Goal: Transaction & Acquisition: Purchase product/service

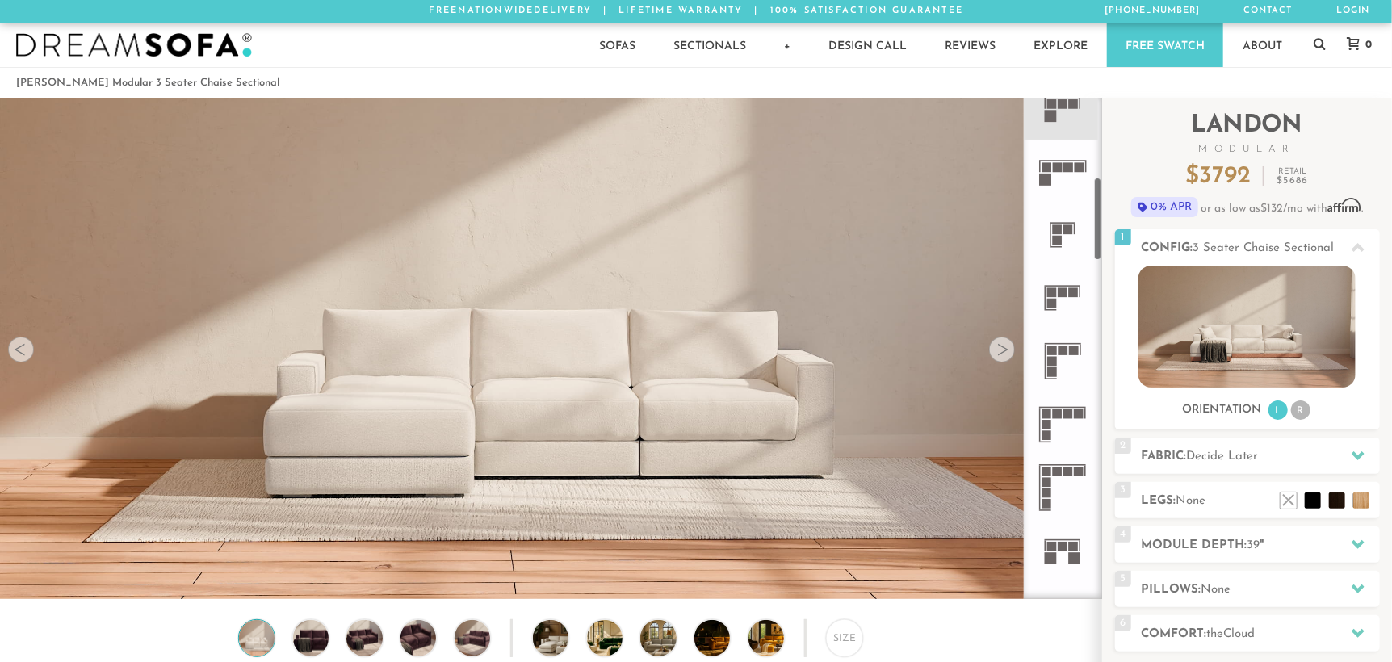
scroll to position [481, 0]
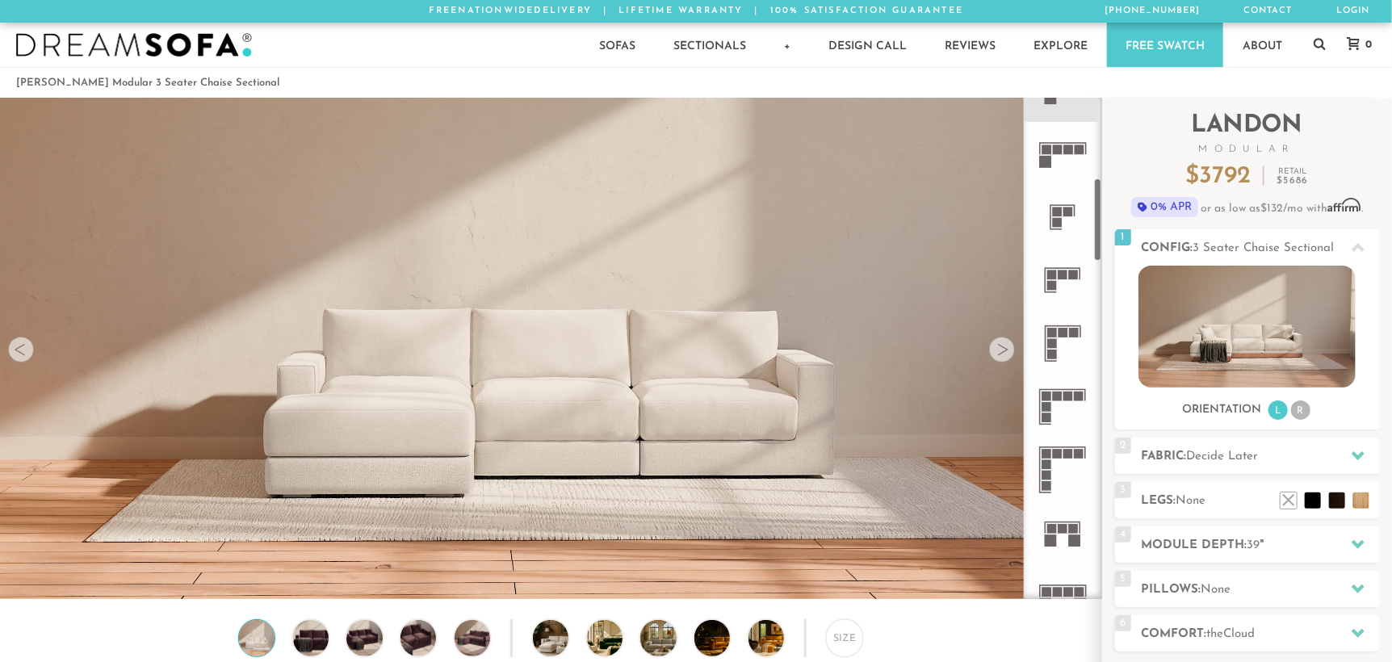
click at [1064, 412] on icon at bounding box center [1062, 406] width 63 height 63
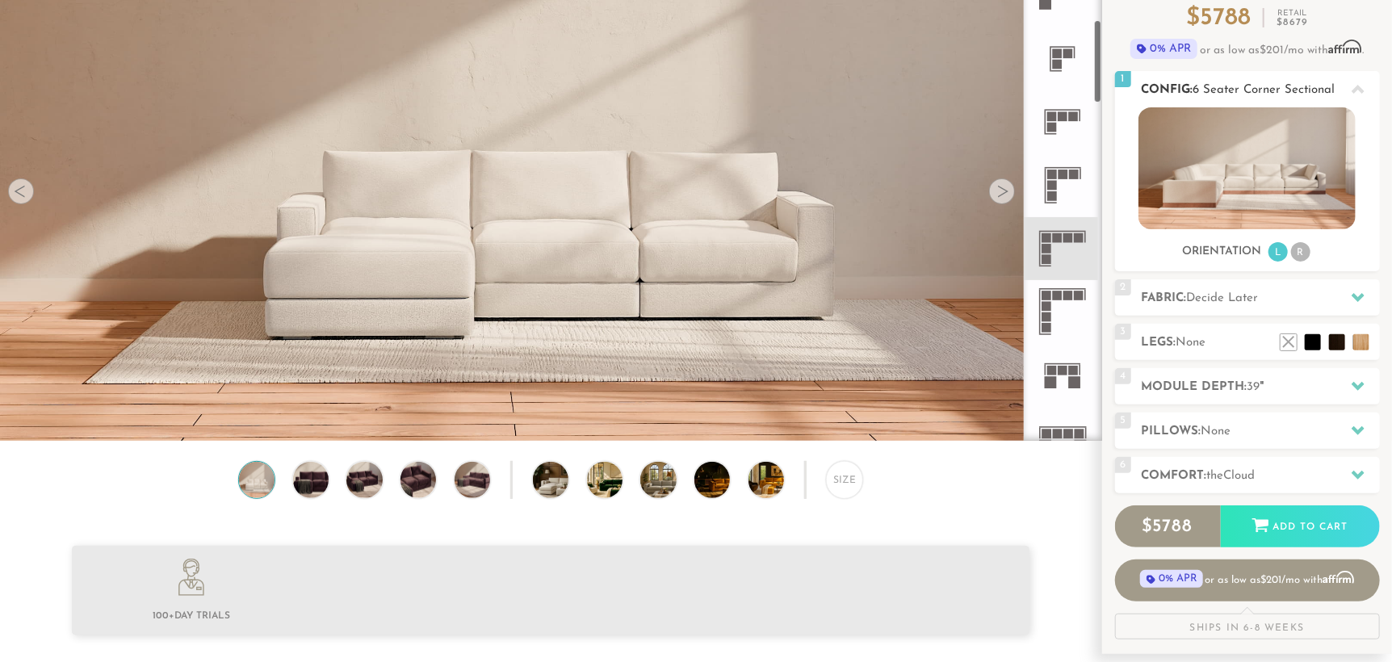
scroll to position [160, 0]
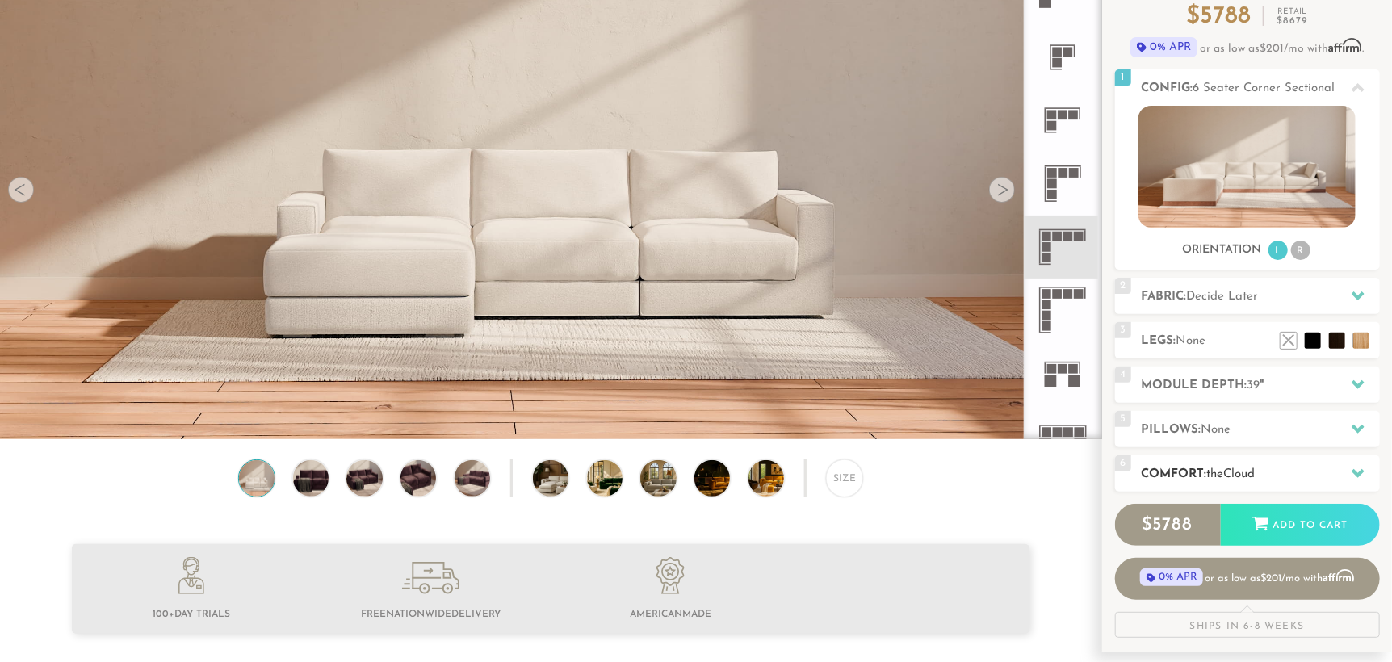
click at [1216, 460] on div "6 Comfort: the Cloud soft" at bounding box center [1247, 473] width 265 height 36
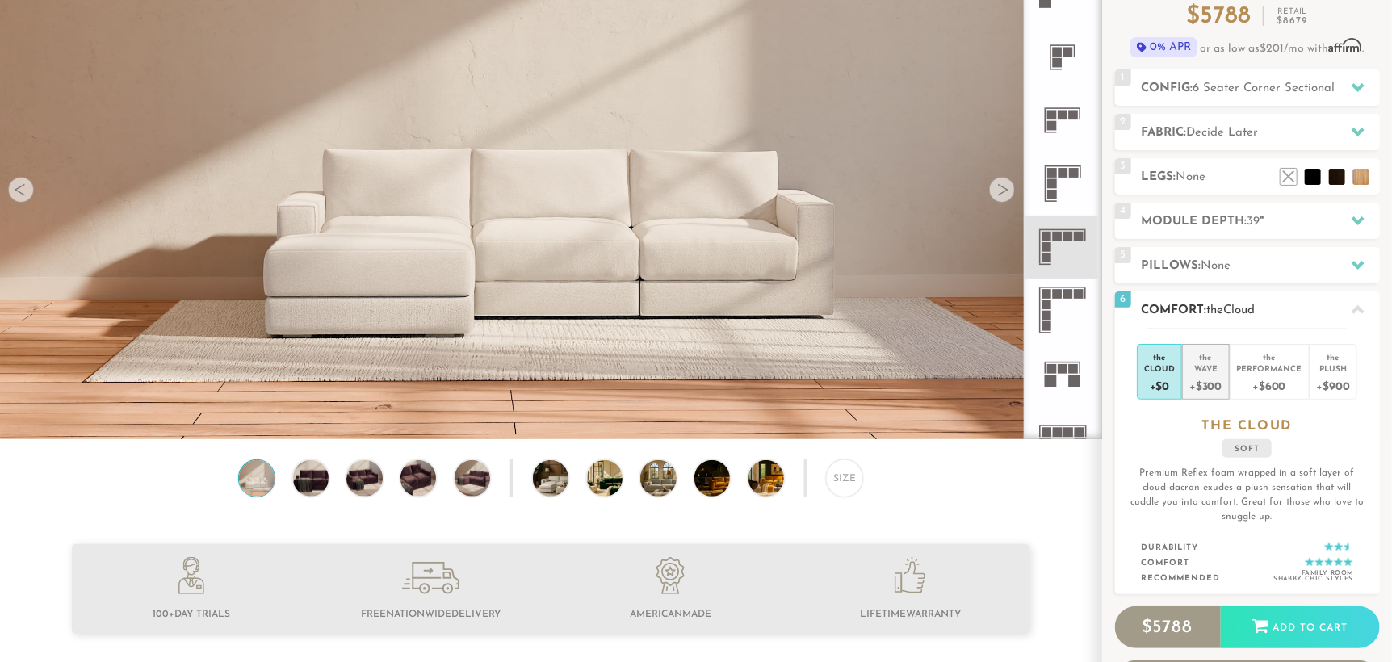
click at [1200, 372] on div "Wave" at bounding box center [1205, 367] width 32 height 11
click at [1269, 371] on div "Performance" at bounding box center [1269, 367] width 65 height 11
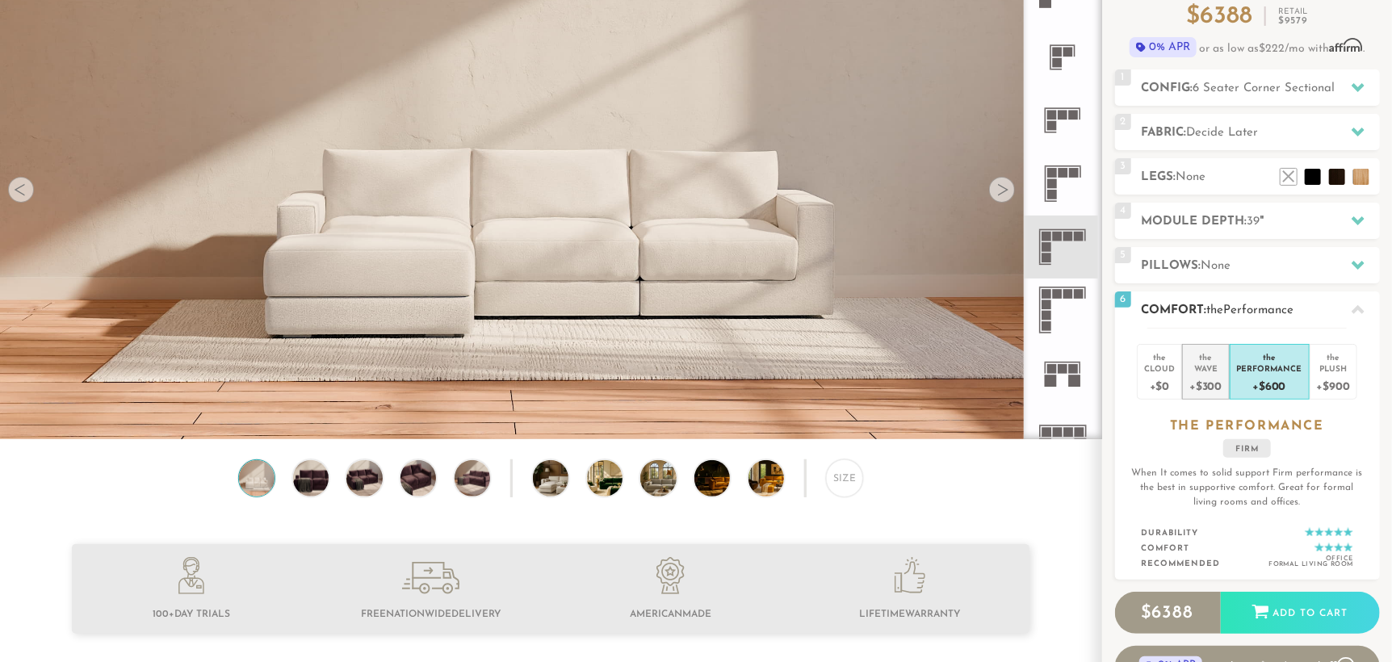
click at [1198, 366] on div "Wave" at bounding box center [1205, 367] width 32 height 11
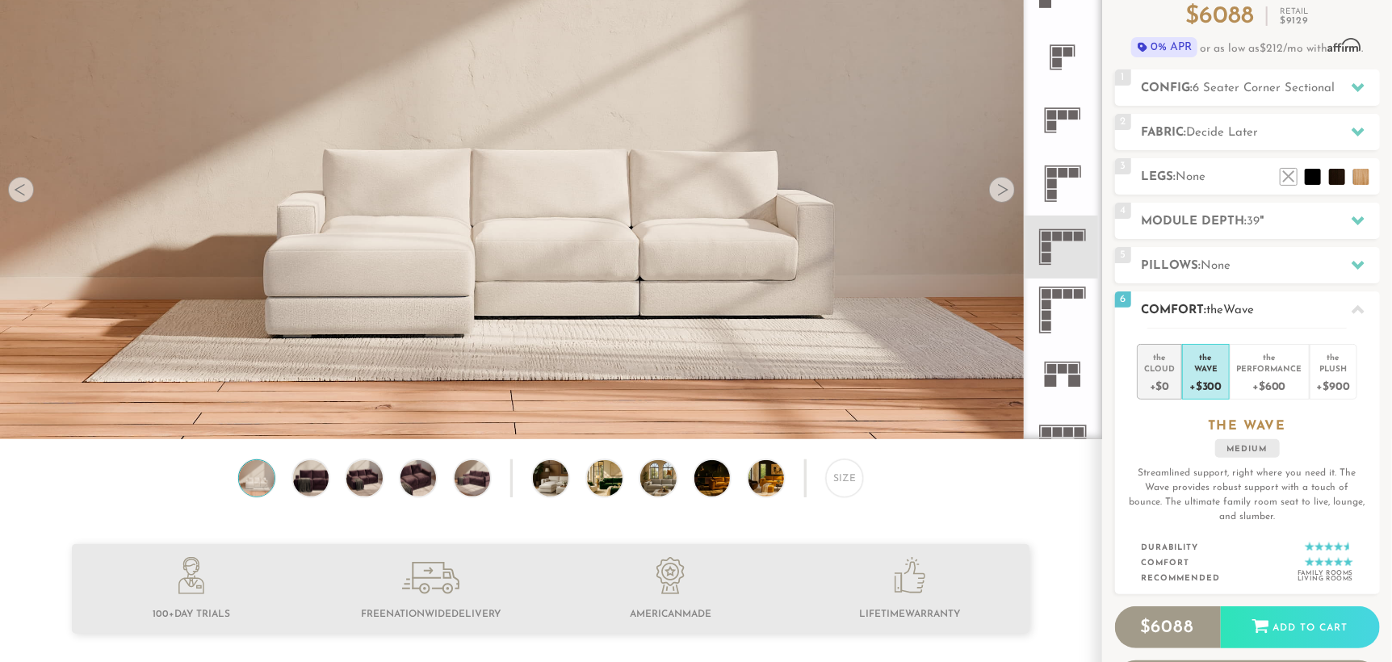
click at [1178, 385] on li "the Cloud +$0" at bounding box center [1159, 372] width 45 height 56
click at [1207, 381] on div "+$300" at bounding box center [1205, 385] width 32 height 23
click at [1249, 379] on div "+$600" at bounding box center [1269, 385] width 65 height 23
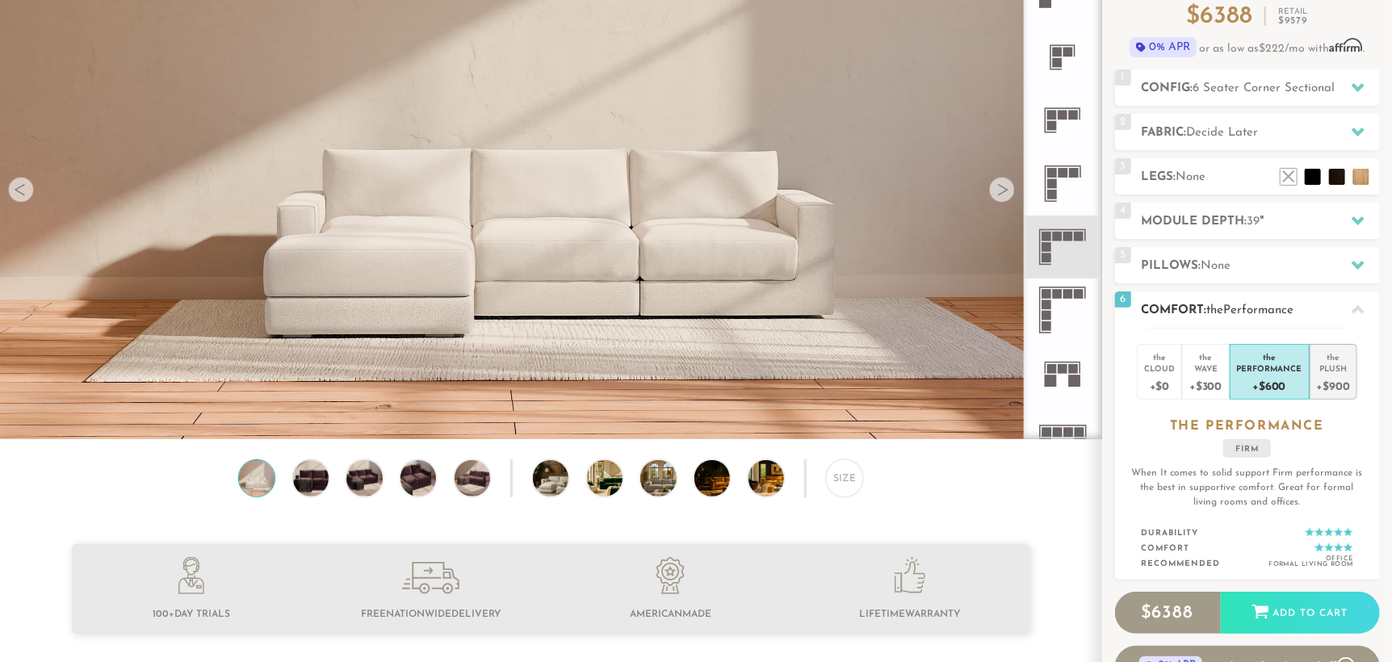
click at [1317, 380] on div "+$900" at bounding box center [1333, 385] width 33 height 23
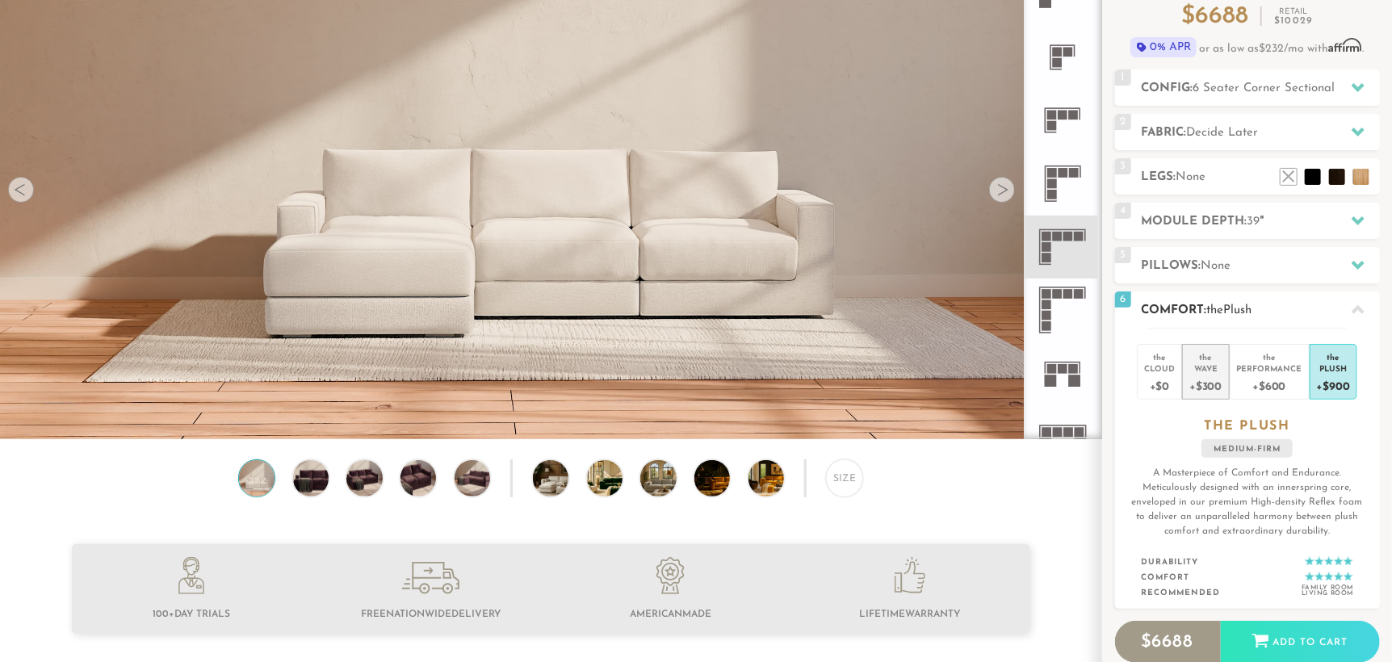
click at [1199, 376] on div "+$300" at bounding box center [1205, 385] width 32 height 23
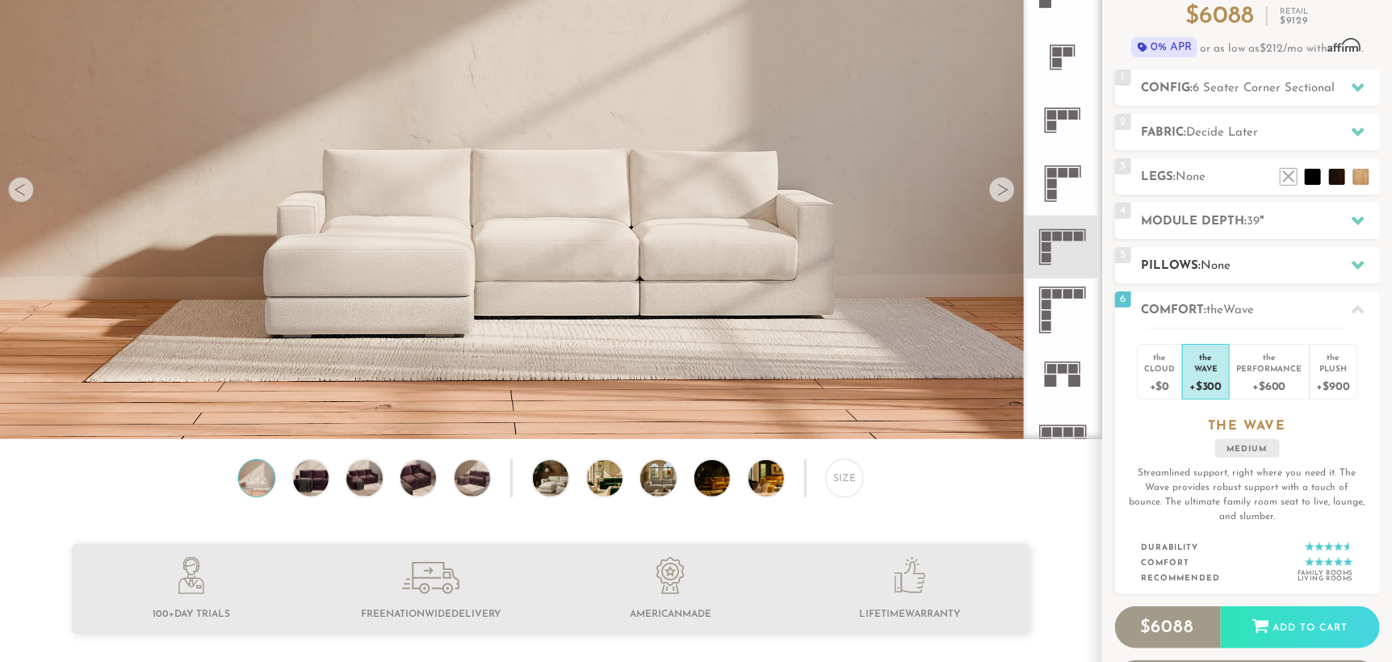
click at [1242, 279] on div "5 Pillows: None" at bounding box center [1247, 265] width 265 height 36
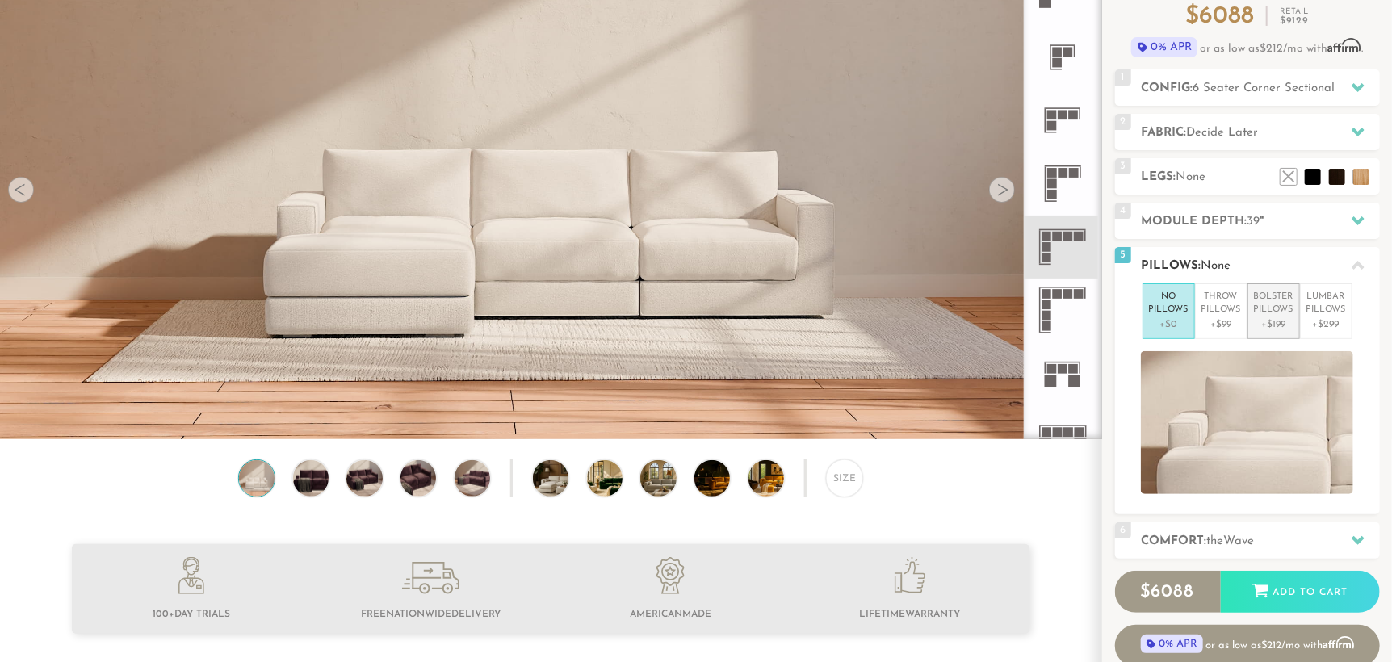
click at [1257, 297] on p "Bolster Pillows" at bounding box center [1274, 304] width 40 height 27
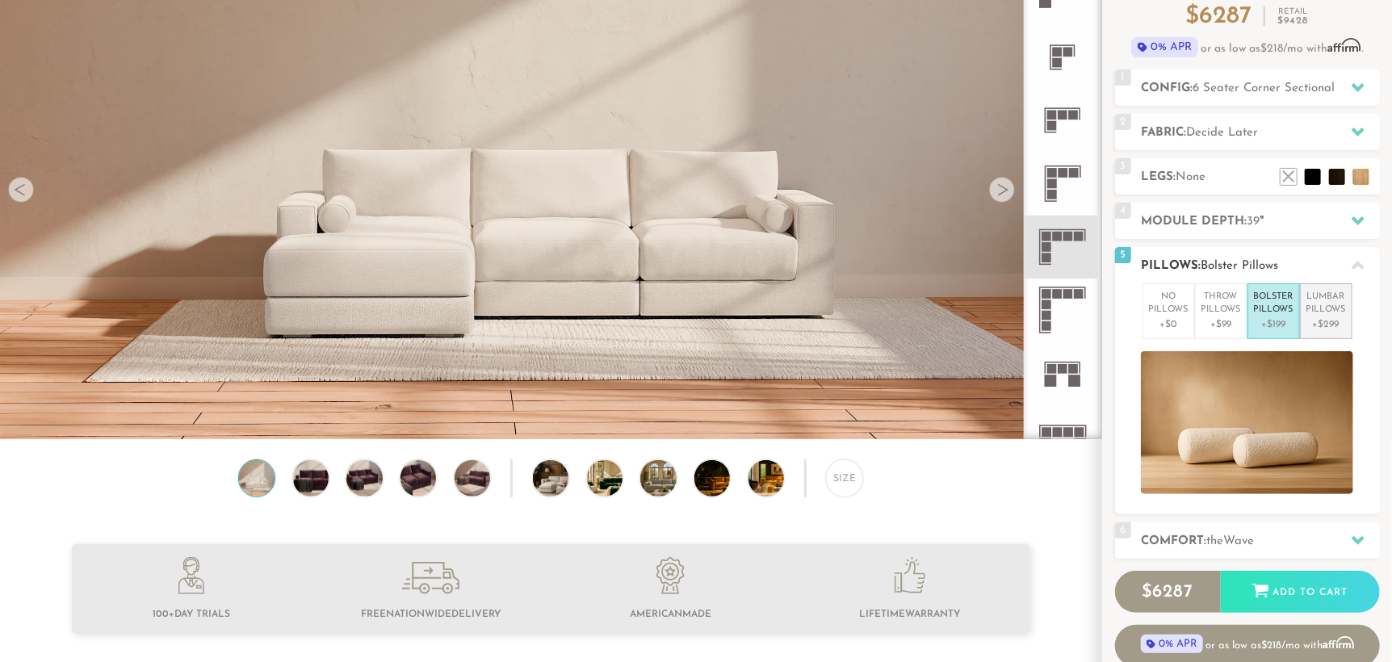
click at [1319, 314] on p "Lumbar Pillows" at bounding box center [1326, 304] width 40 height 27
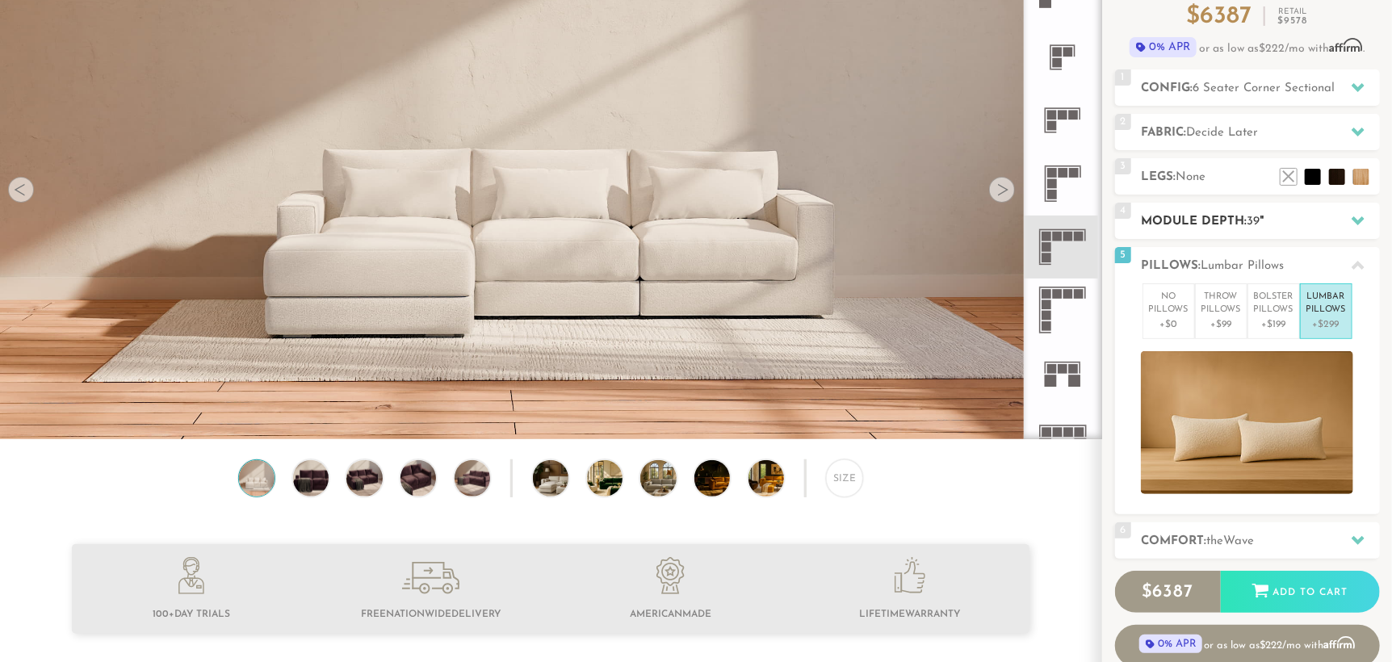
click at [1191, 222] on h2 "Module Depth: 39 "" at bounding box center [1260, 221] width 238 height 19
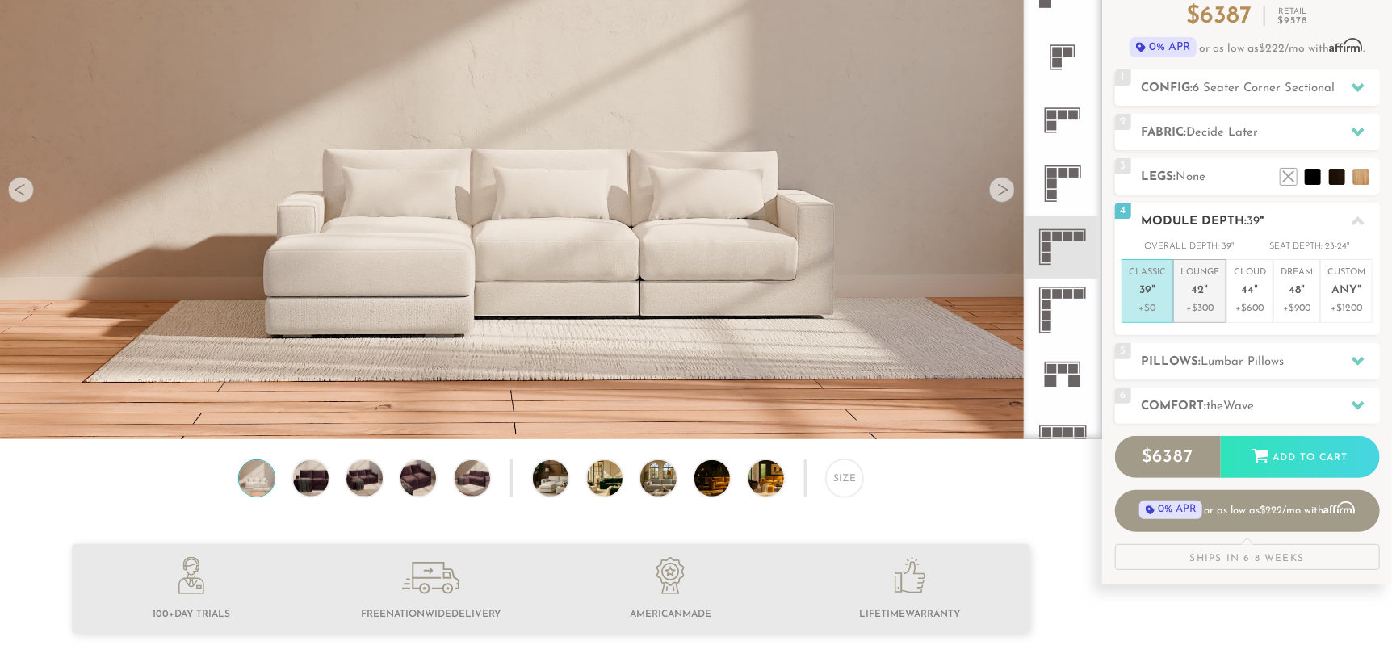
click at [1187, 303] on p "+$300" at bounding box center [1199, 308] width 39 height 15
click at [1244, 295] on span "44" at bounding box center [1247, 291] width 13 height 14
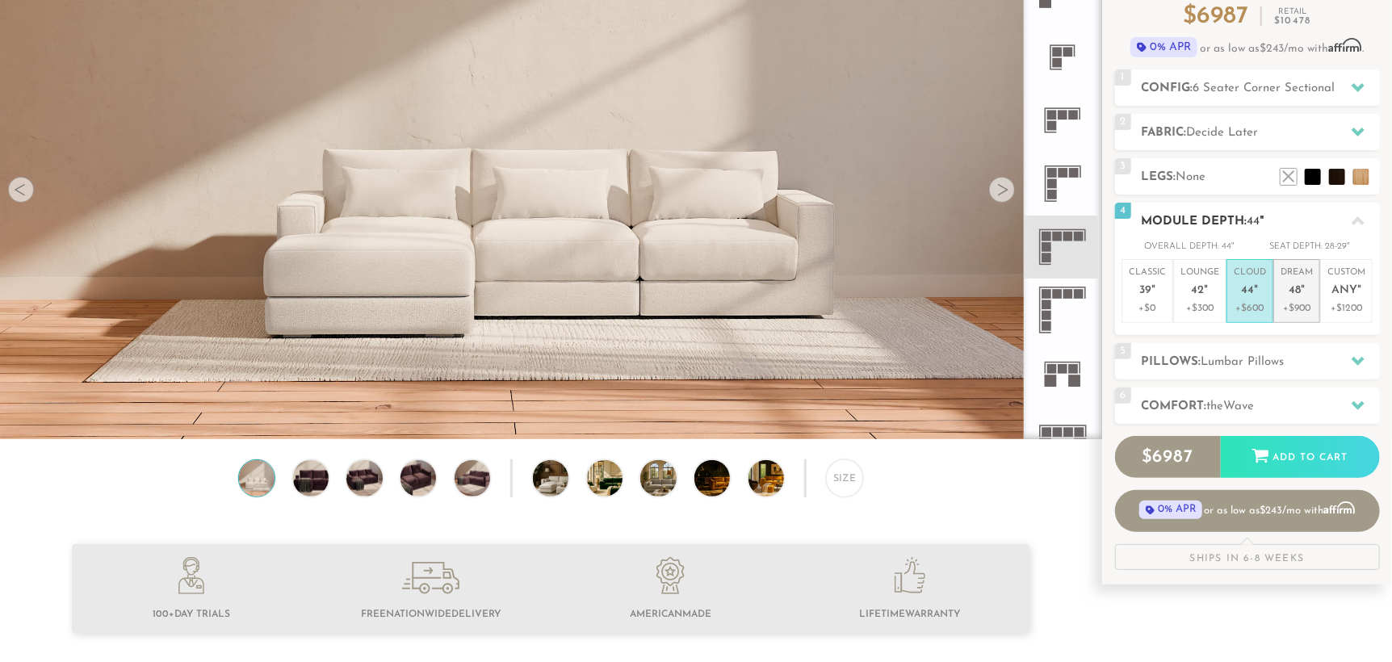
click at [1296, 301] on p "+$900" at bounding box center [1296, 308] width 32 height 15
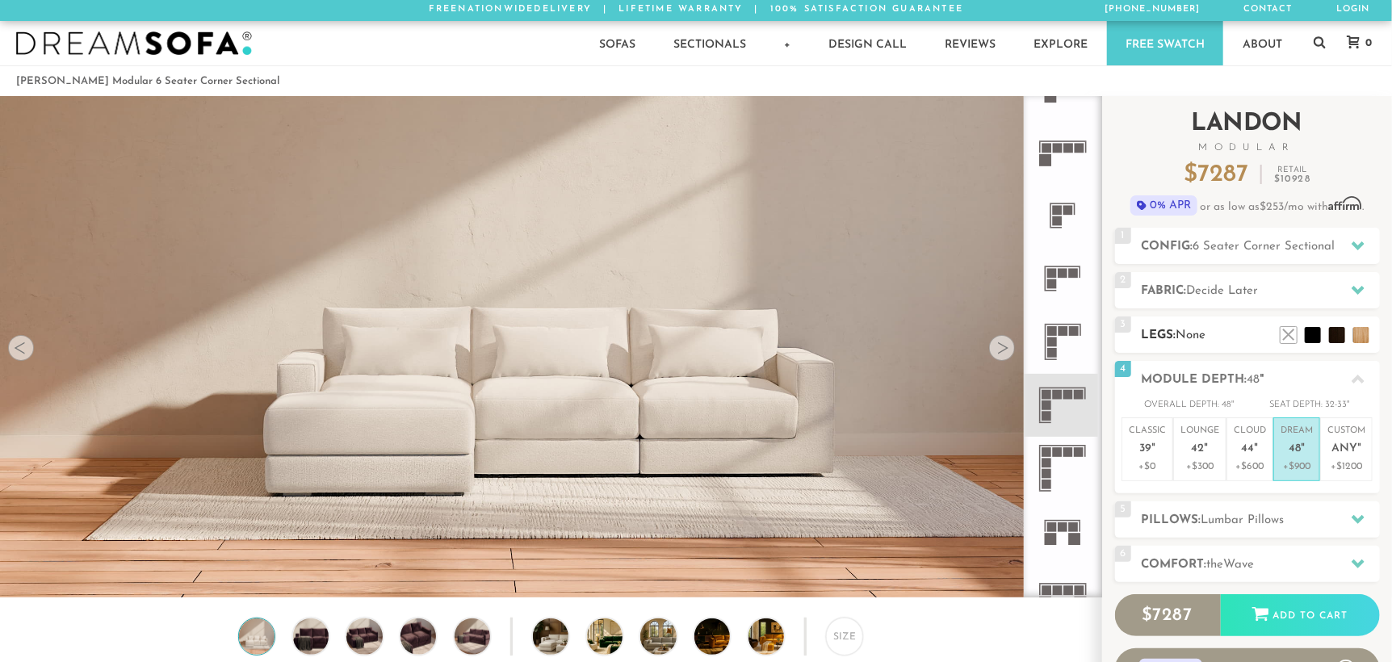
scroll to position [0, 0]
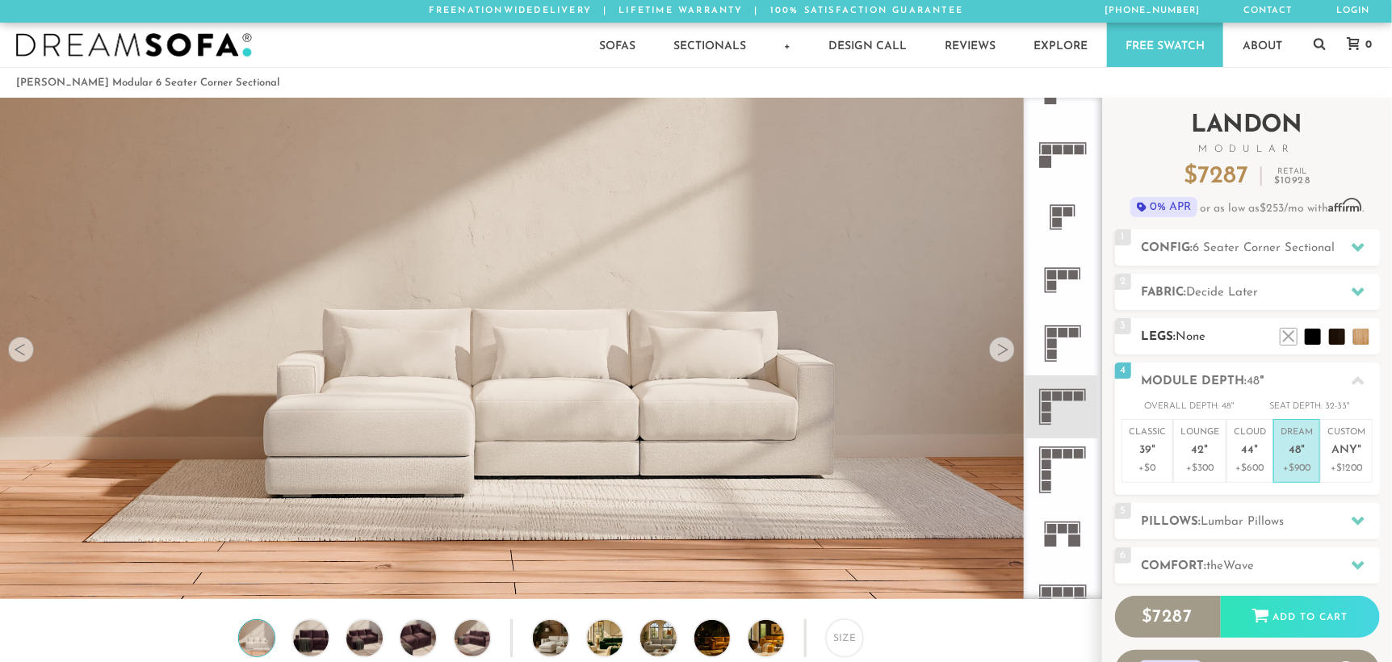
click at [1170, 333] on h2 "Legs: None" at bounding box center [1260, 337] width 238 height 19
click at [1188, 307] on div "2 Fabric: Decide Later" at bounding box center [1247, 292] width 265 height 36
